Goal: Task Accomplishment & Management: Use online tool/utility

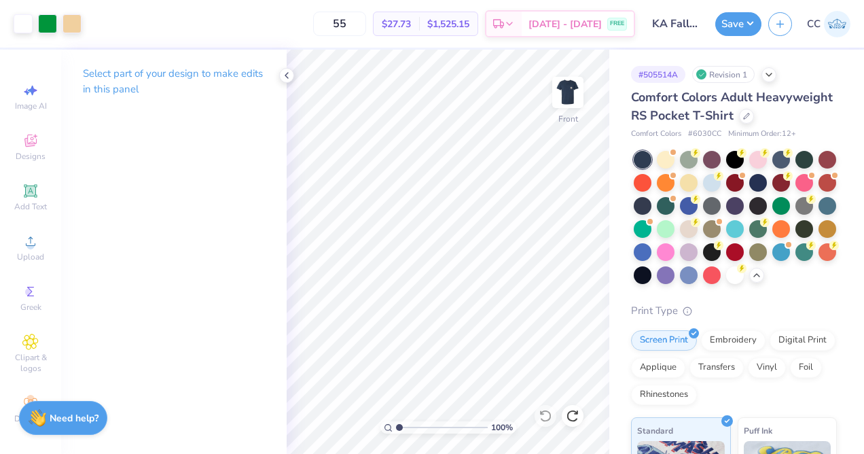
click at [746, 124] on div "Comfort Colors Adult Heavyweight RS Pocket T-Shirt" at bounding box center [734, 106] width 206 height 37
click at [746, 121] on div at bounding box center [746, 114] width 15 height 15
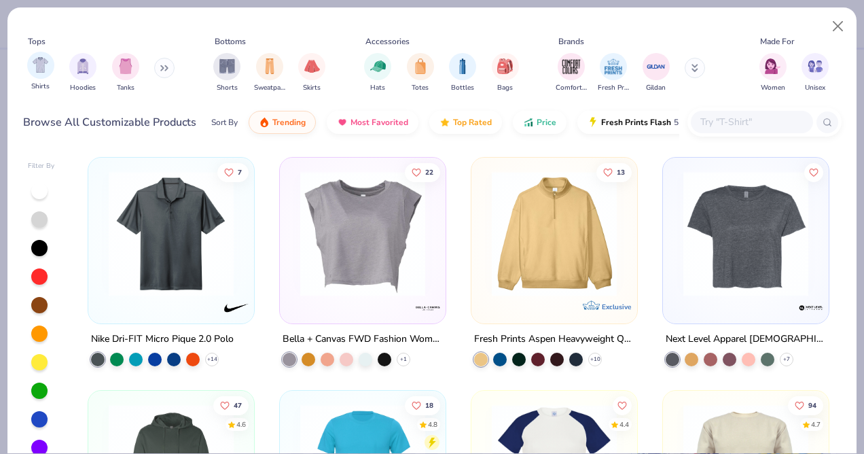
click at [27, 72] on div "Shirts" at bounding box center [40, 72] width 27 height 40
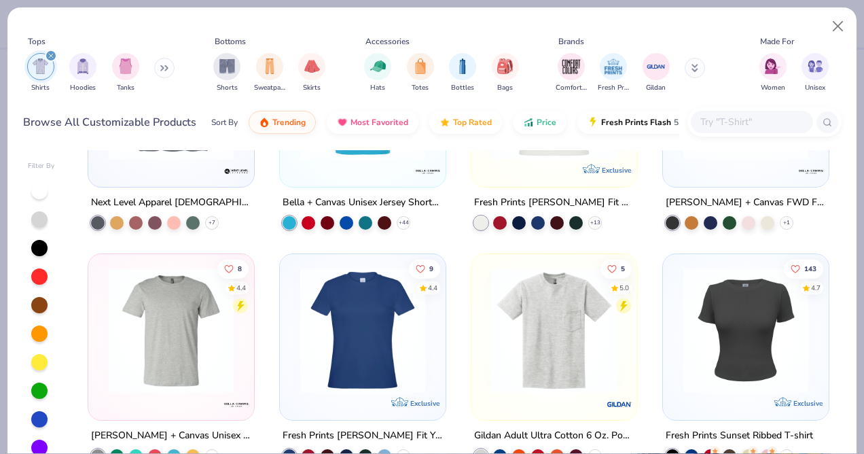
scroll to position [196, 0]
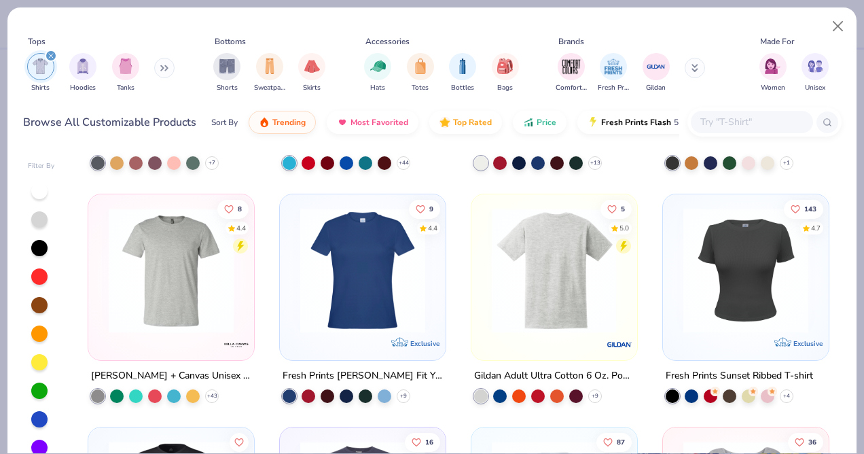
click at [485, 328] on img at bounding box center [415, 270] width 139 height 125
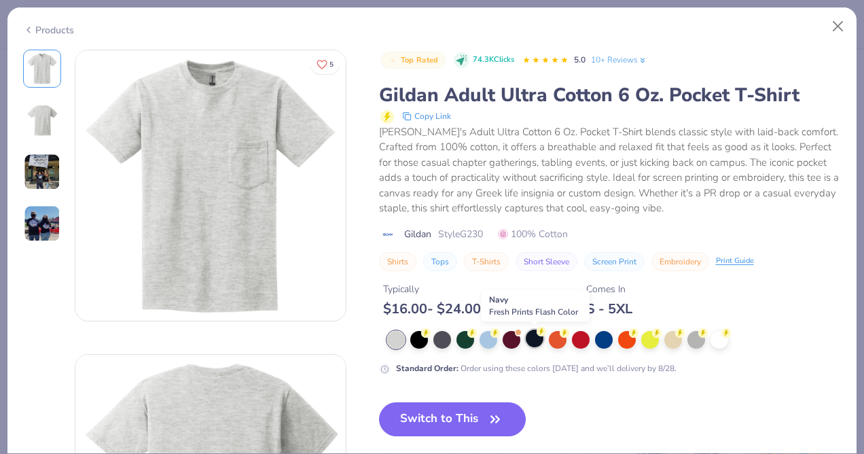
click at [539, 340] on div at bounding box center [535, 338] width 18 height 18
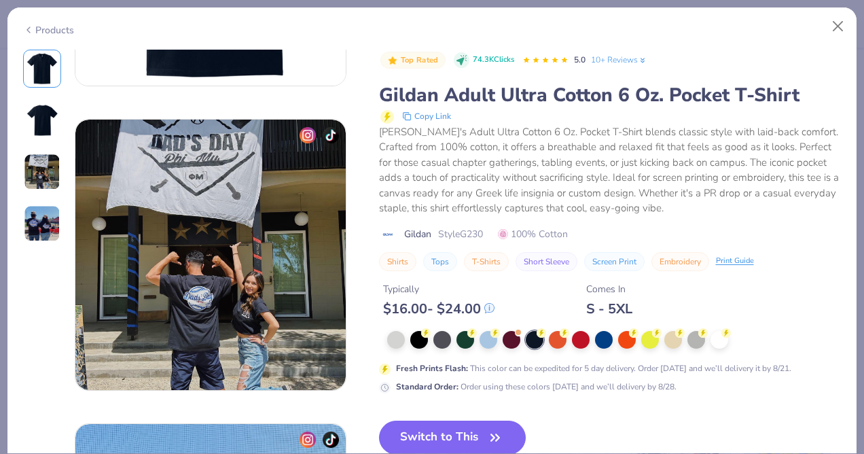
scroll to position [571, 0]
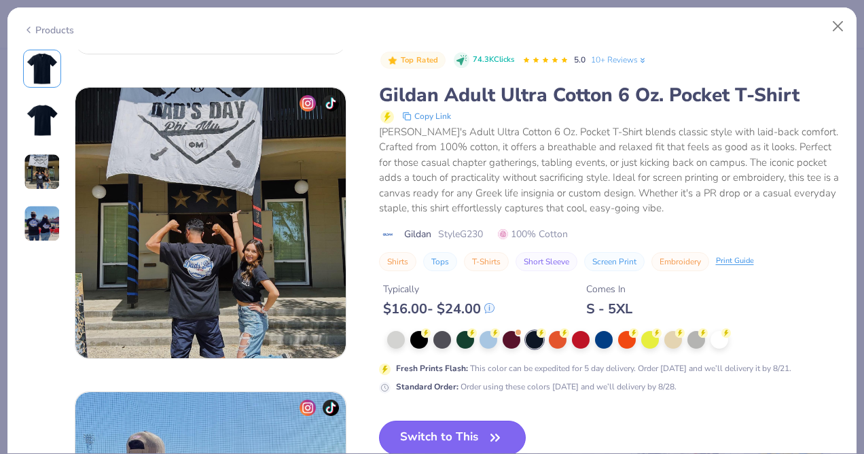
click at [431, 435] on button "Switch to This" at bounding box center [452, 437] width 147 height 34
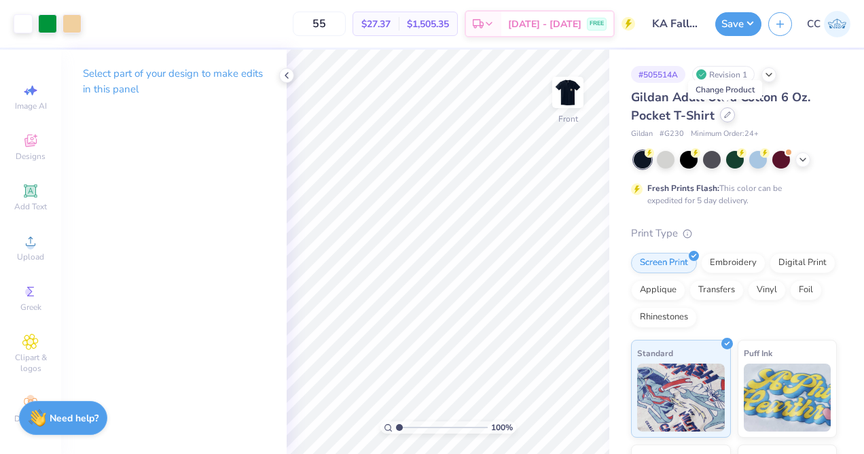
click at [727, 117] on icon at bounding box center [727, 114] width 7 height 7
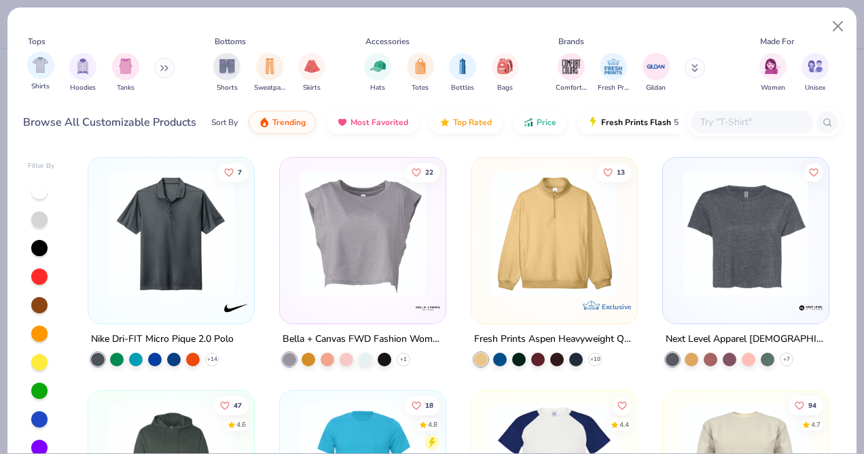
click at [46, 84] on span "Shirts" at bounding box center [40, 86] width 18 height 10
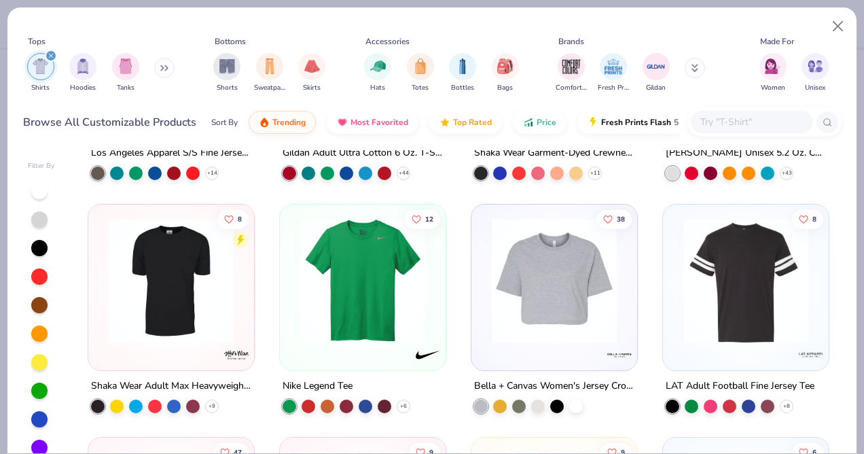
scroll to position [533, 0]
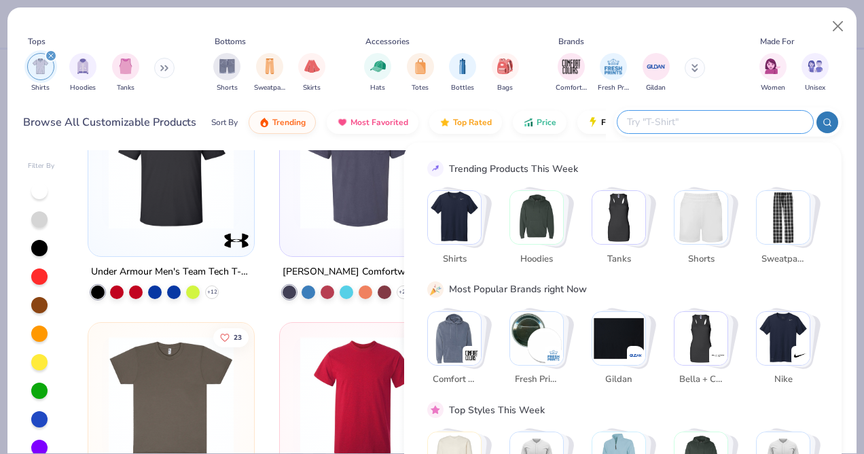
click at [726, 119] on input "text" at bounding box center [714, 122] width 178 height 16
type input "comfort"
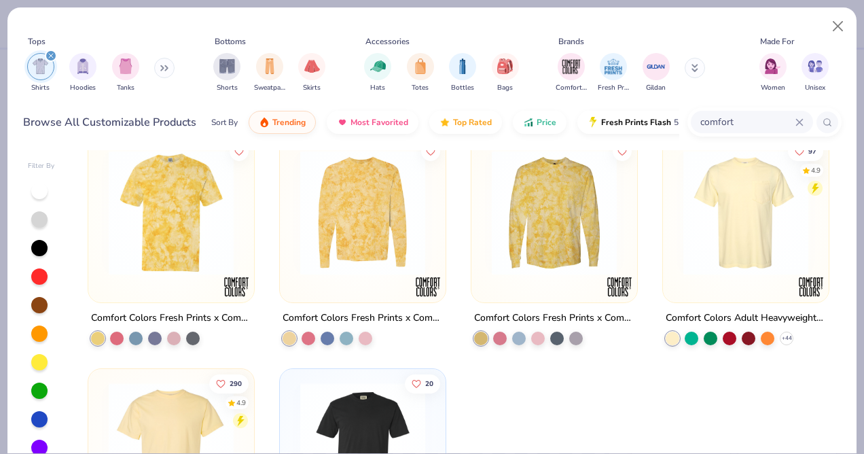
scroll to position [463, 0]
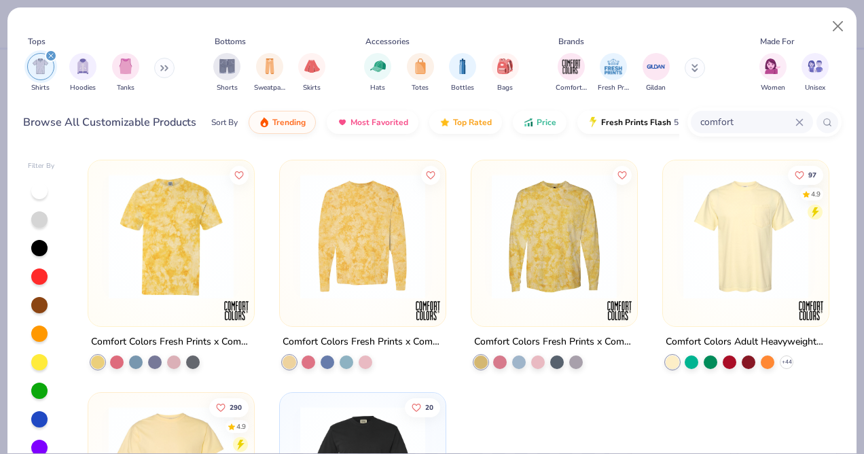
click at [726, 284] on img at bounding box center [745, 235] width 139 height 125
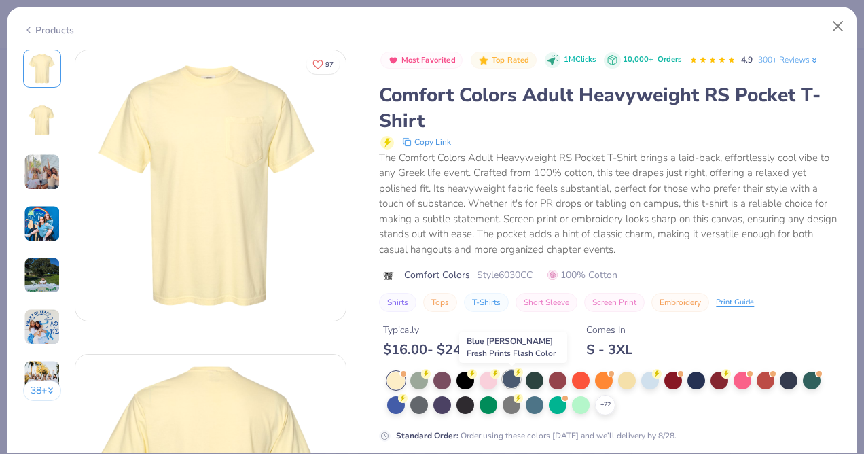
click at [511, 380] on div at bounding box center [512, 379] width 18 height 18
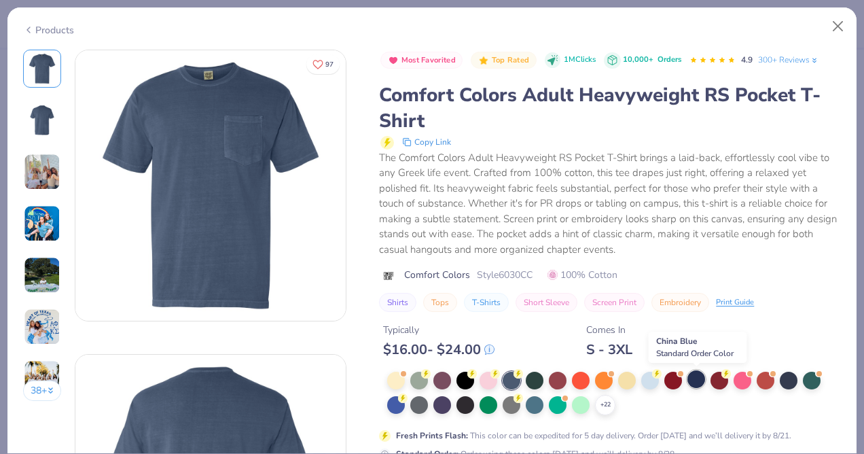
click at [702, 382] on div at bounding box center [696, 379] width 18 height 18
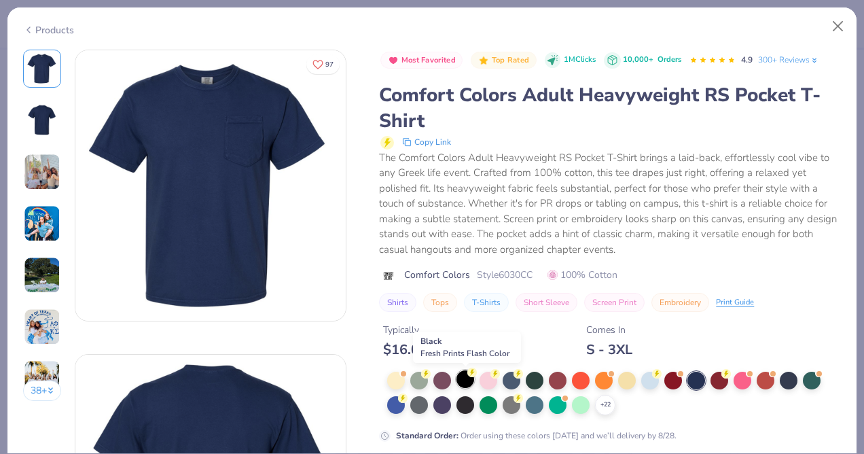
click at [469, 379] on div at bounding box center [465, 379] width 18 height 18
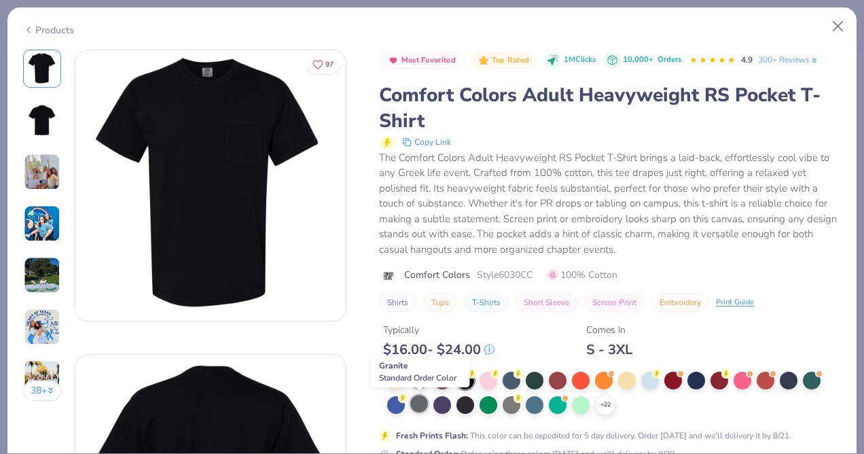
click at [420, 405] on div at bounding box center [419, 404] width 18 height 18
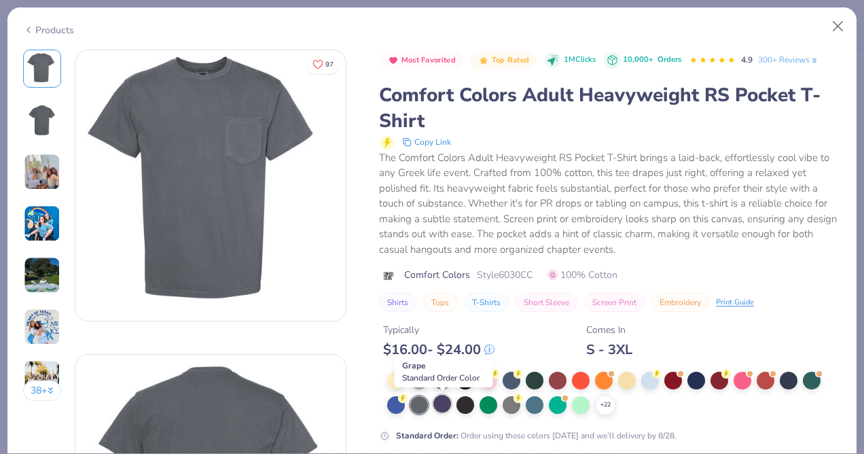
click at [443, 405] on div at bounding box center [442, 404] width 18 height 18
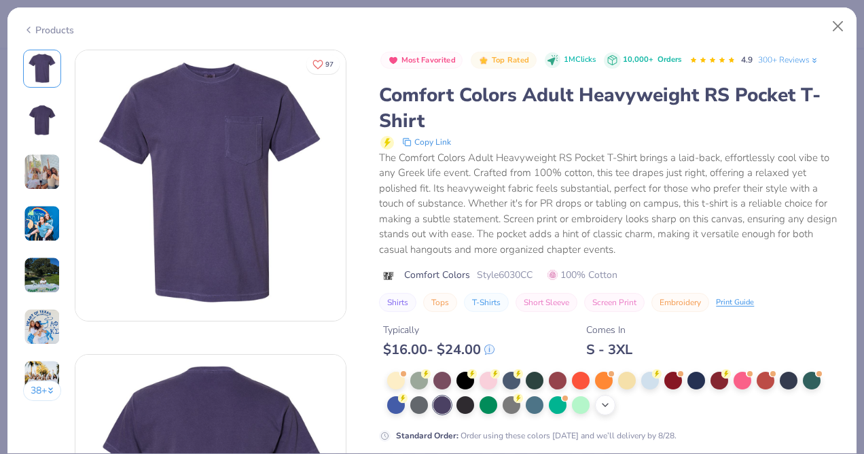
click at [604, 404] on icon at bounding box center [605, 404] width 11 height 11
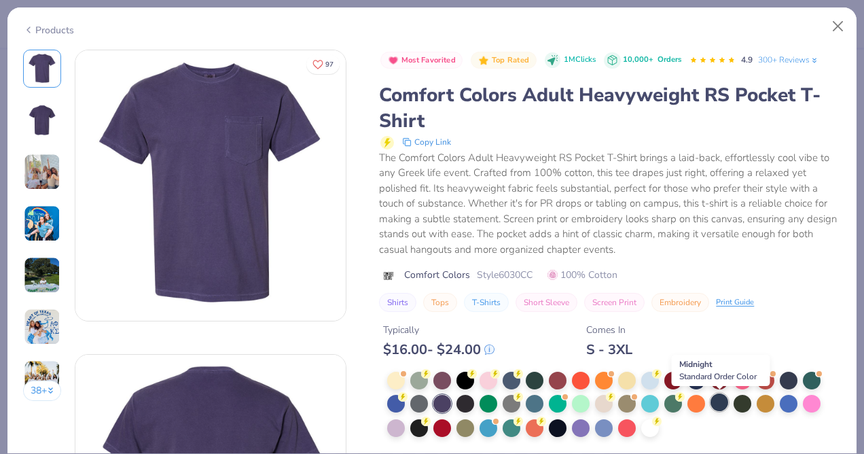
click at [712, 399] on div at bounding box center [719, 402] width 18 height 18
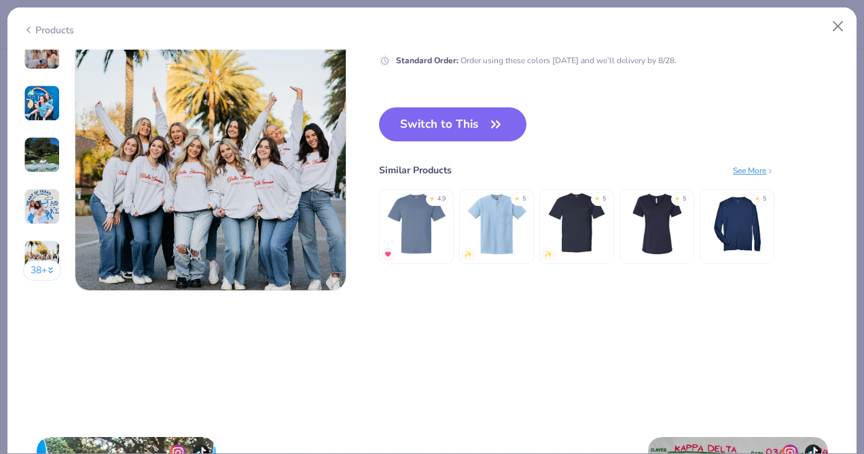
scroll to position [1842, 0]
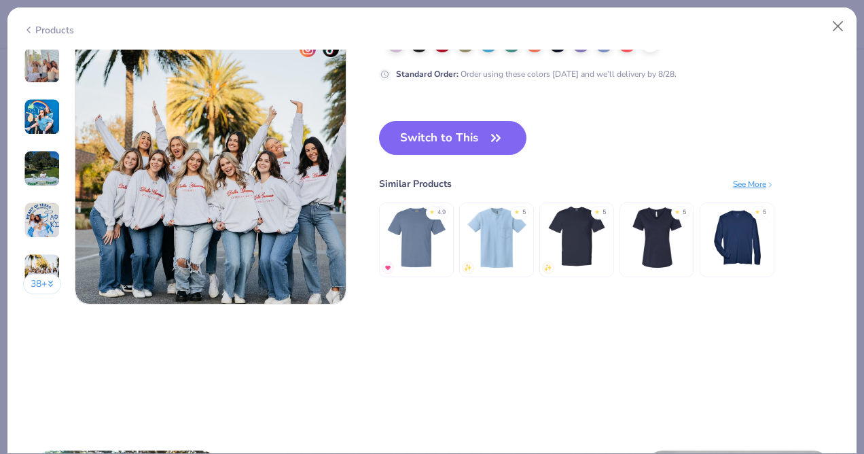
click at [475, 140] on button "Switch to This" at bounding box center [452, 138] width 147 height 34
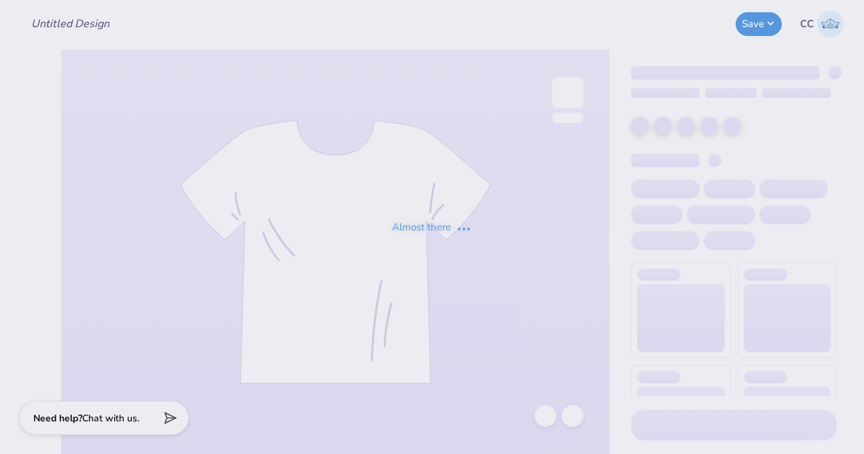
type input "KA Fall Rush Idea #3"
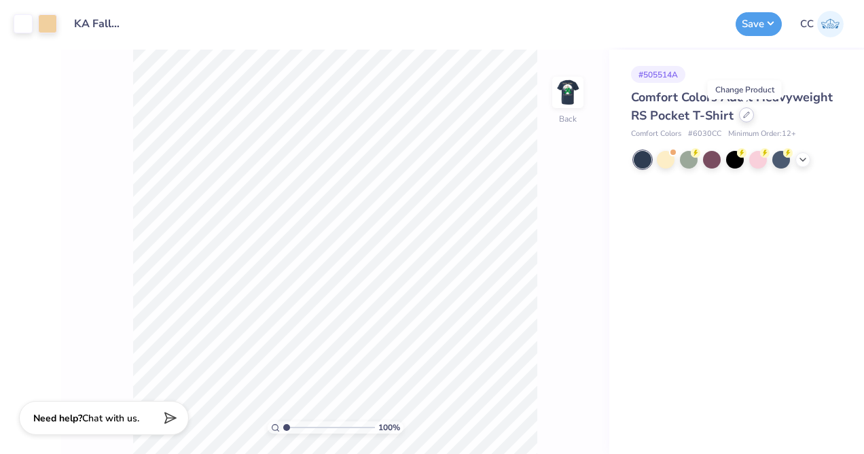
click at [745, 118] on div at bounding box center [746, 114] width 15 height 15
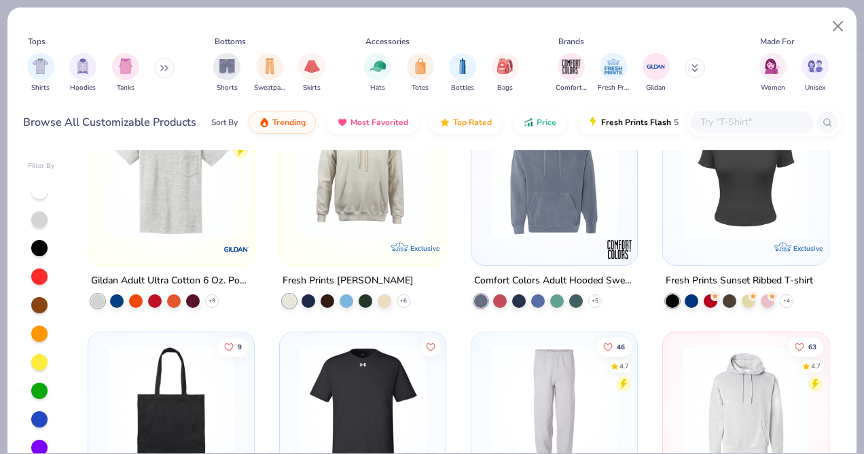
scroll to position [755, 0]
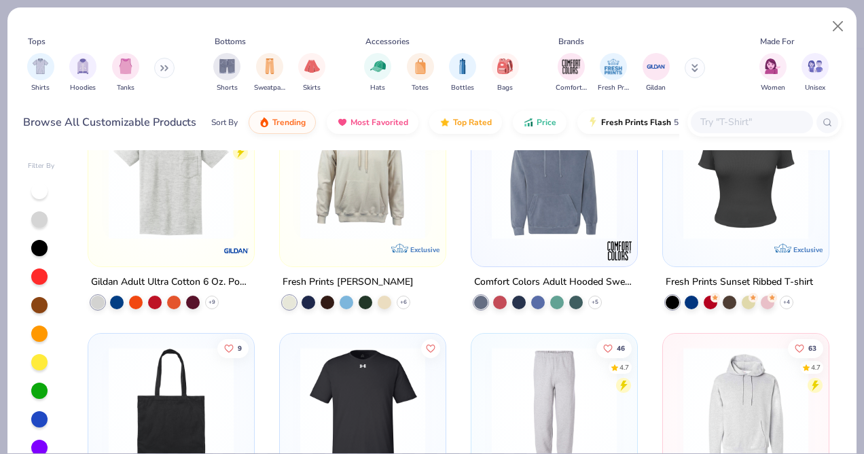
click at [188, 240] on div at bounding box center [171, 179] width 152 height 145
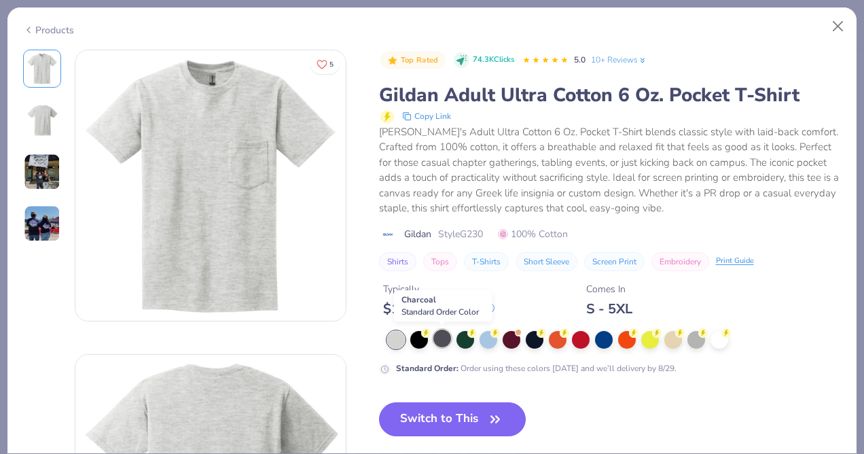
click at [440, 341] on div at bounding box center [442, 338] width 18 height 18
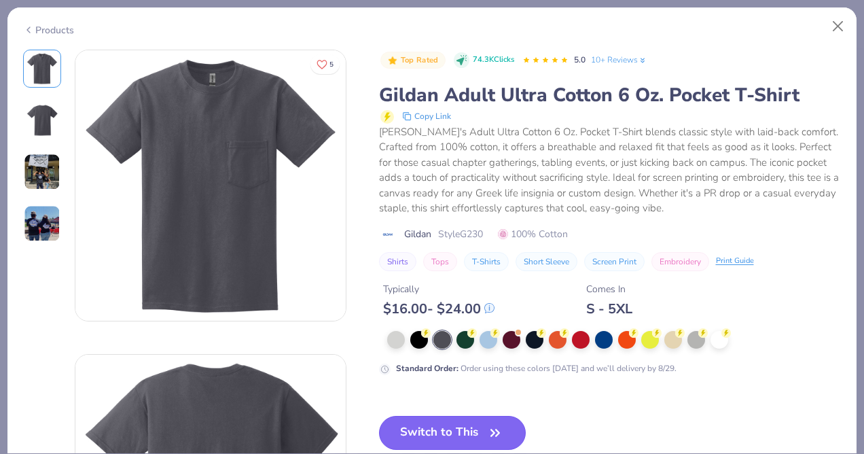
click at [433, 424] on button "Switch to This" at bounding box center [452, 433] width 147 height 34
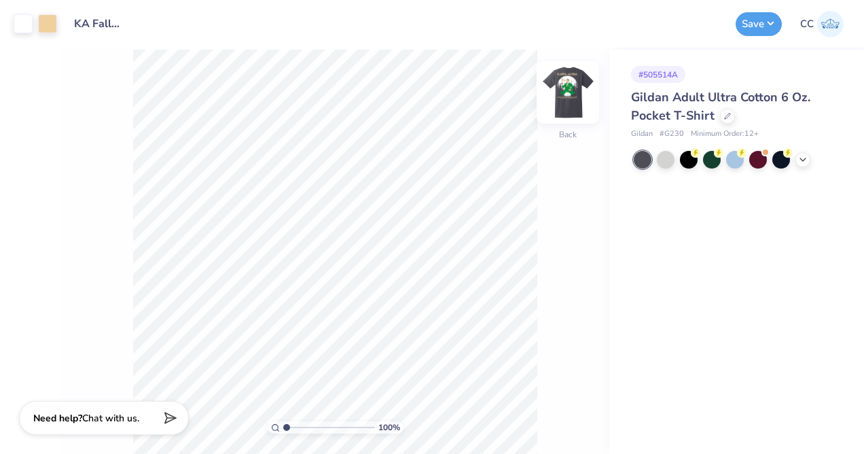
click at [579, 94] on img at bounding box center [568, 92] width 54 height 54
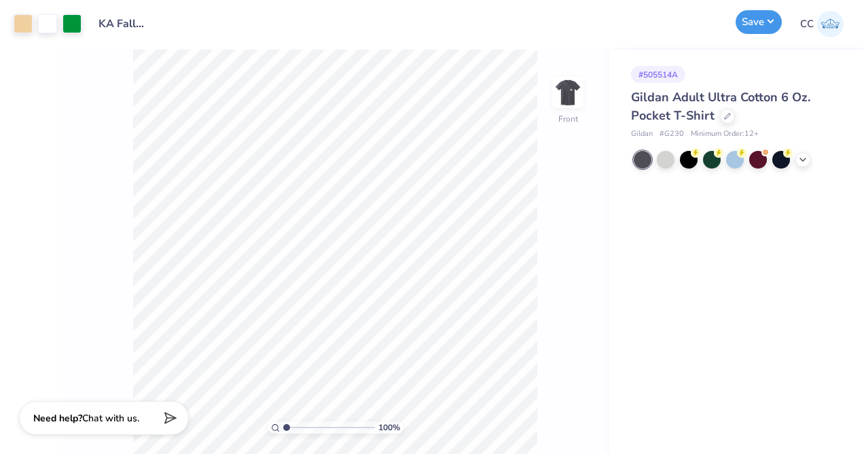
click at [754, 27] on button "Save" at bounding box center [758, 22] width 46 height 24
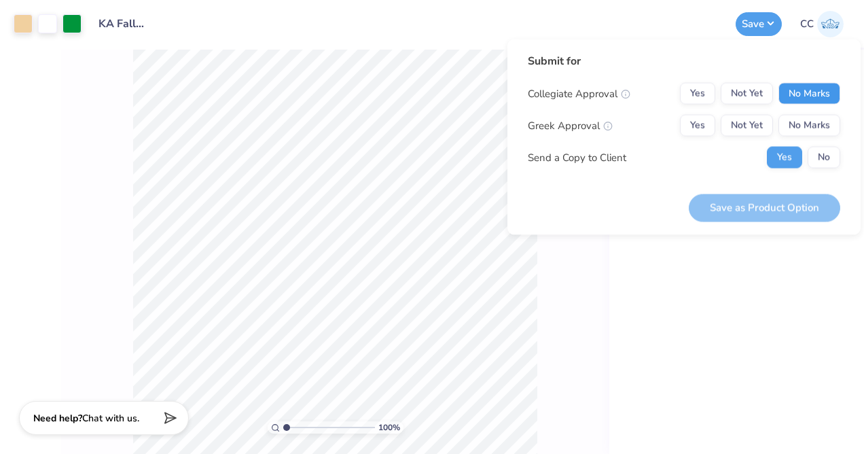
click at [788, 94] on button "No Marks" at bounding box center [809, 94] width 62 height 22
click at [694, 128] on button "Yes" at bounding box center [697, 126] width 35 height 22
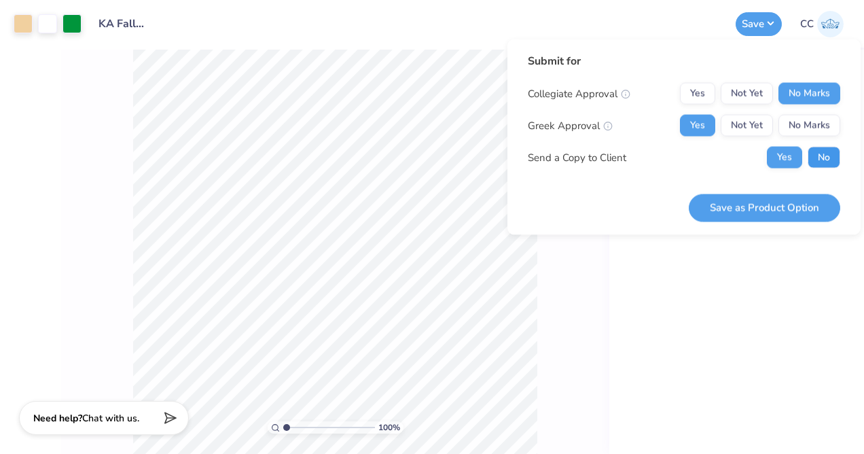
click at [818, 153] on button "No" at bounding box center [823, 158] width 33 height 22
click at [760, 133] on button "Not Yet" at bounding box center [747, 126] width 52 height 22
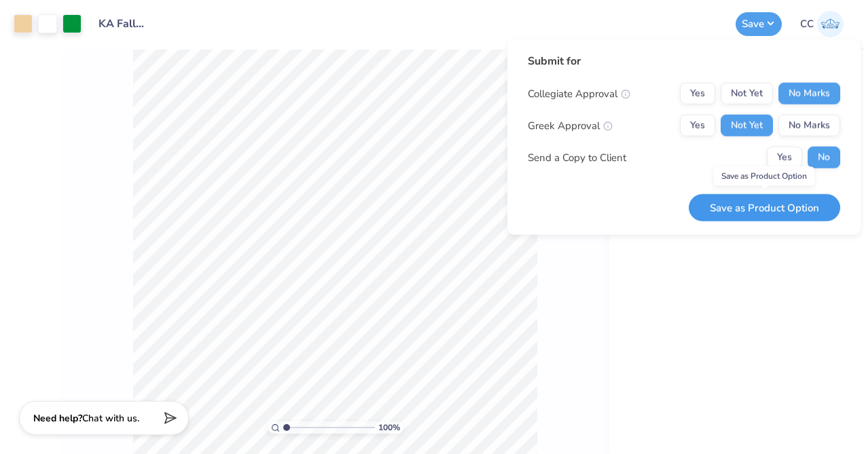
click at [750, 217] on button "Save as Product Option" at bounding box center [764, 208] width 151 height 28
